Goal: Task Accomplishment & Management: Use online tool/utility

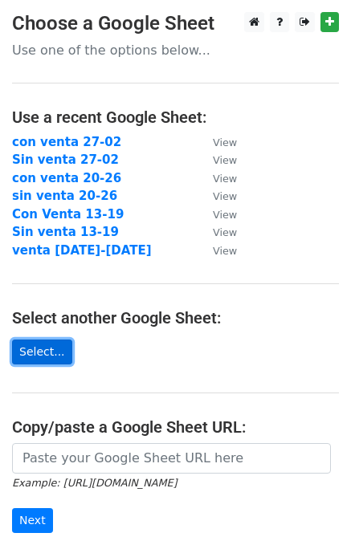
click at [38, 355] on link "Select..." at bounding box center [42, 352] width 60 height 25
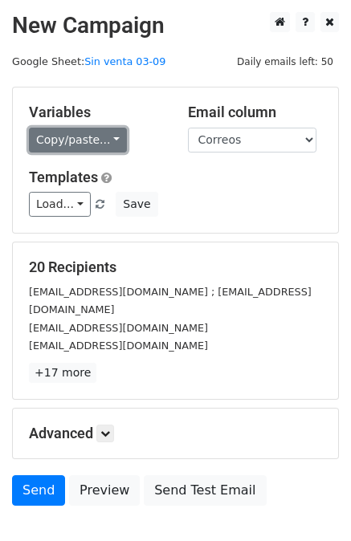
click at [80, 140] on link "Copy/paste..." at bounding box center [78, 140] width 98 height 25
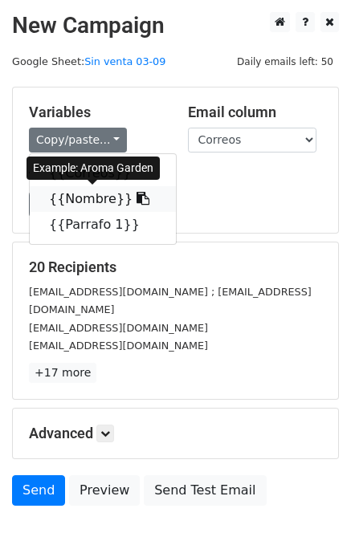
click at [91, 196] on link "{{Nombre}}" at bounding box center [103, 199] width 146 height 26
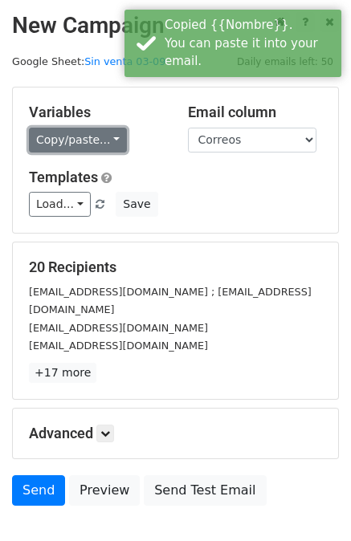
click at [84, 136] on link "Copy/paste..." at bounding box center [78, 140] width 98 height 25
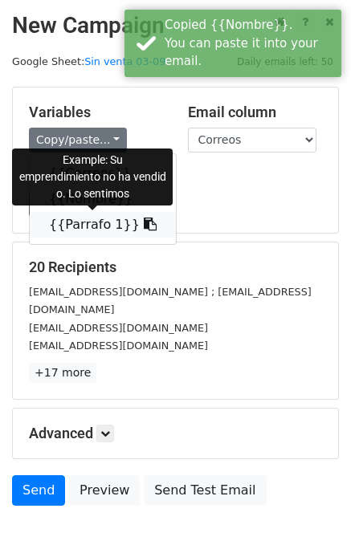
click at [92, 227] on link "{{Parrafo 1}}" at bounding box center [103, 225] width 146 height 26
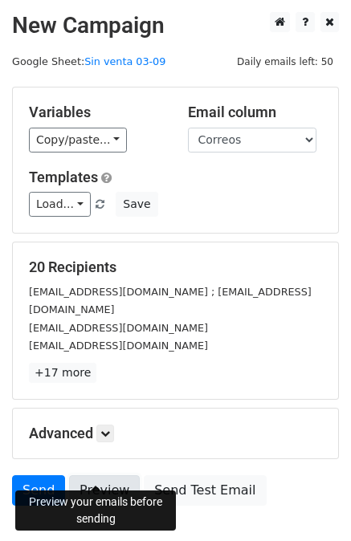
click at [94, 476] on link "Preview" at bounding box center [104, 491] width 71 height 31
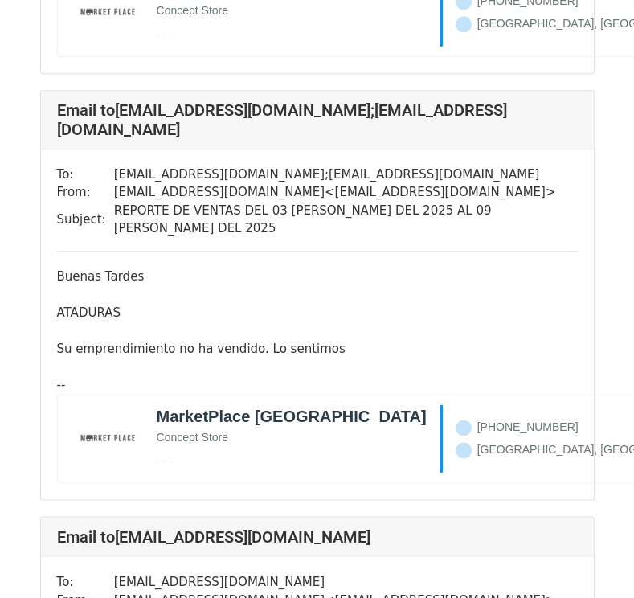
scroll to position [7388, 0]
